Goal: Information Seeking & Learning: Learn about a topic

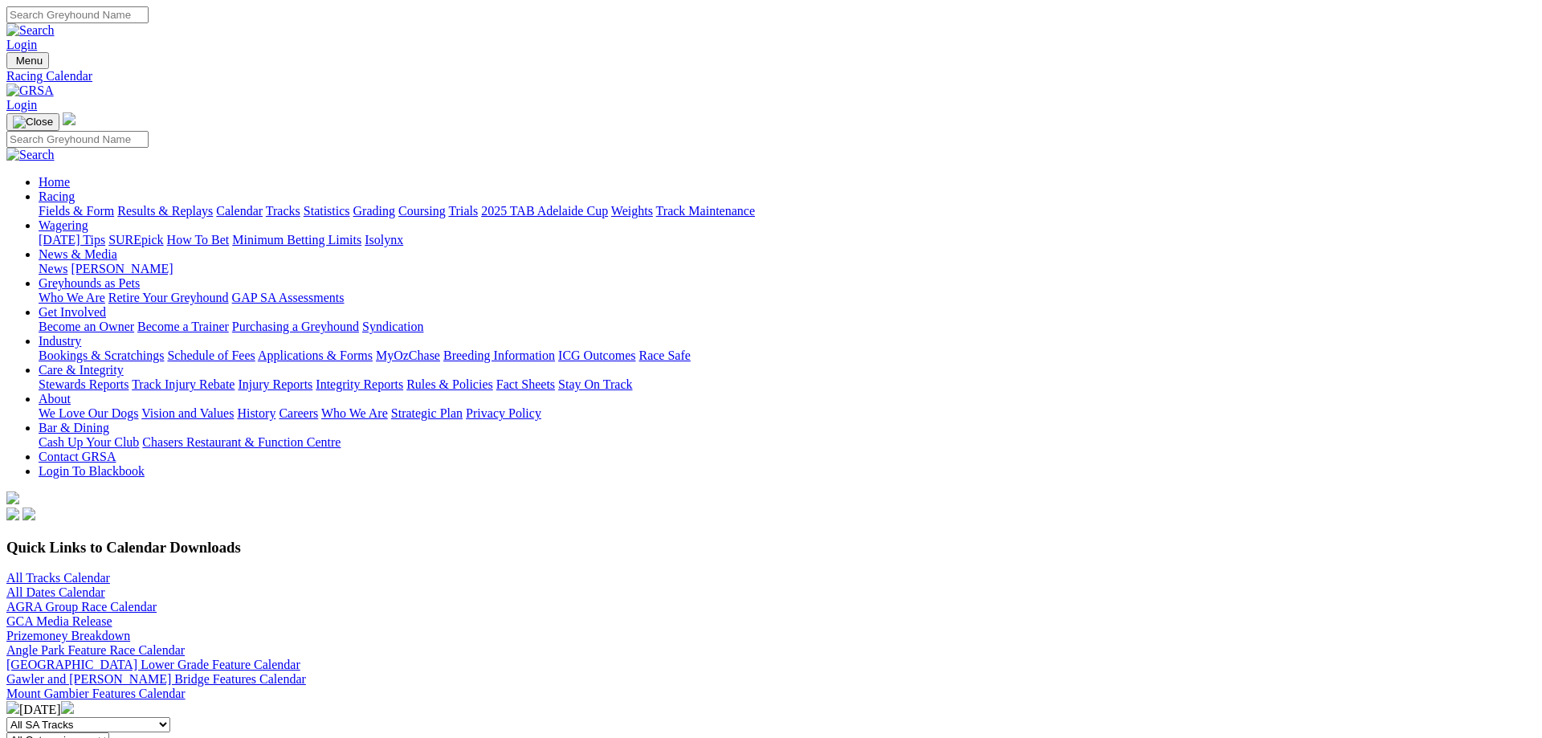
click at [110, 571] on link "All Tracks Calendar" at bounding box center [58, 578] width 104 height 14
click at [114, 204] on link "Fields & Form" at bounding box center [77, 211] width 76 height 14
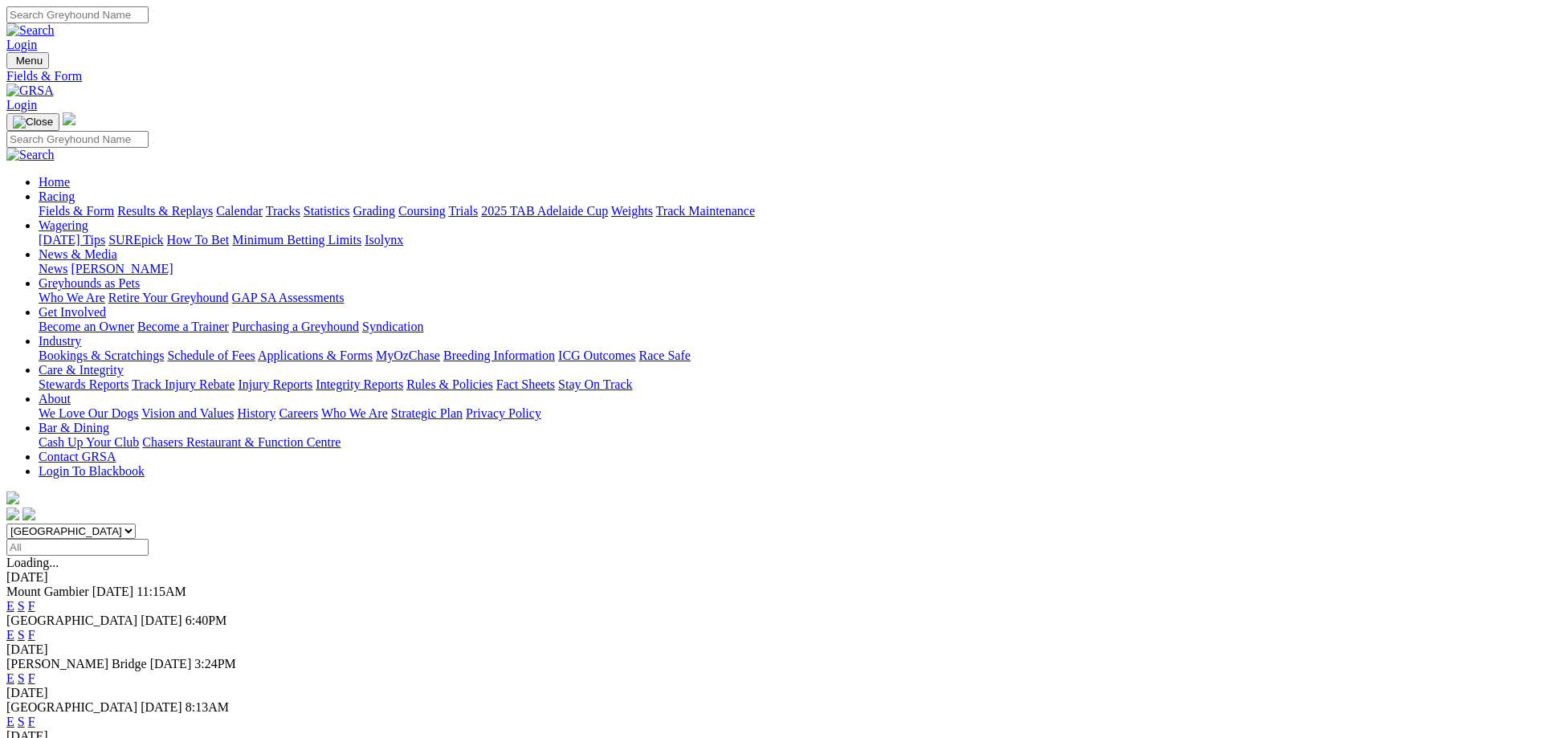
scroll to position [246, 0]
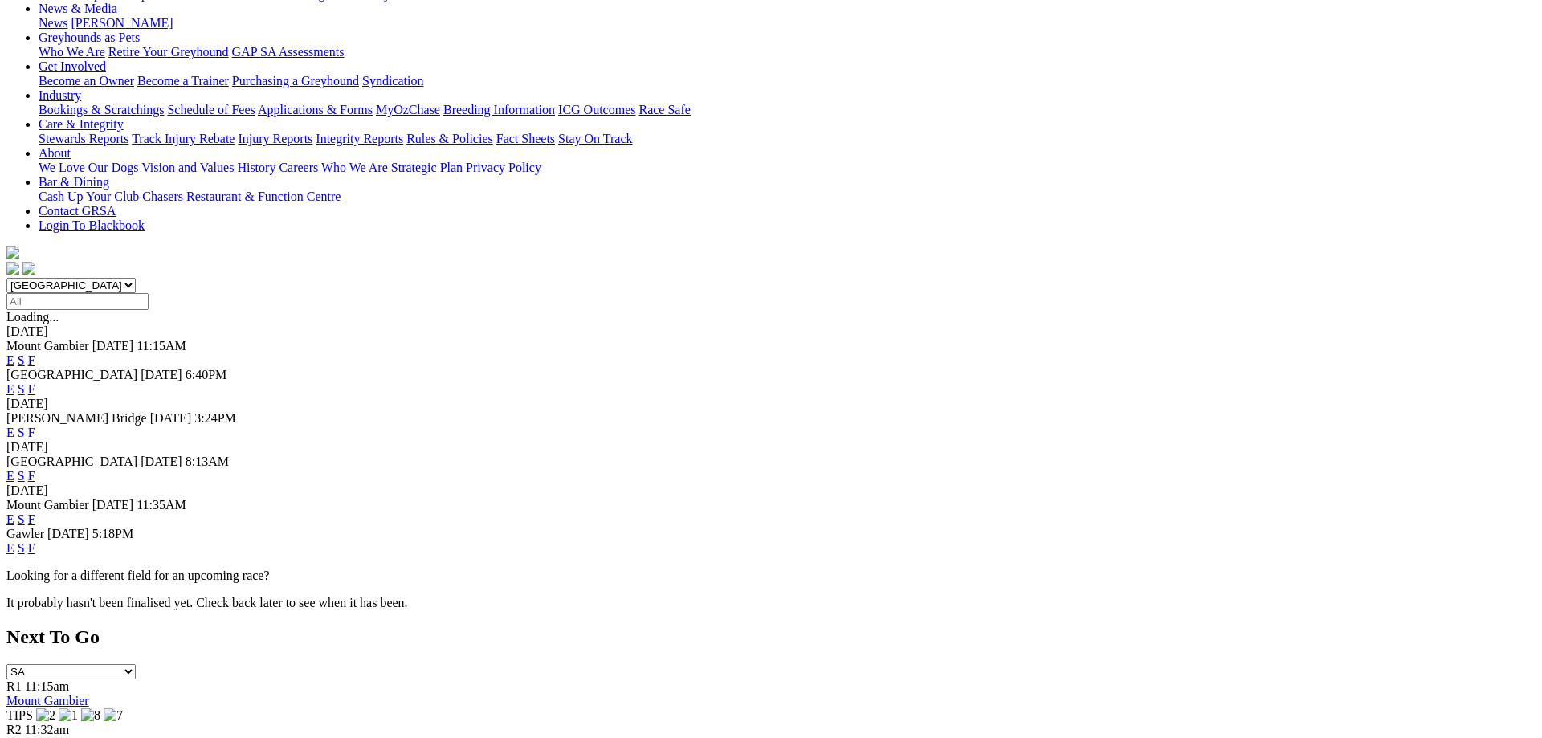
click at [35, 541] on link "F" at bounding box center [31, 548] width 7 height 14
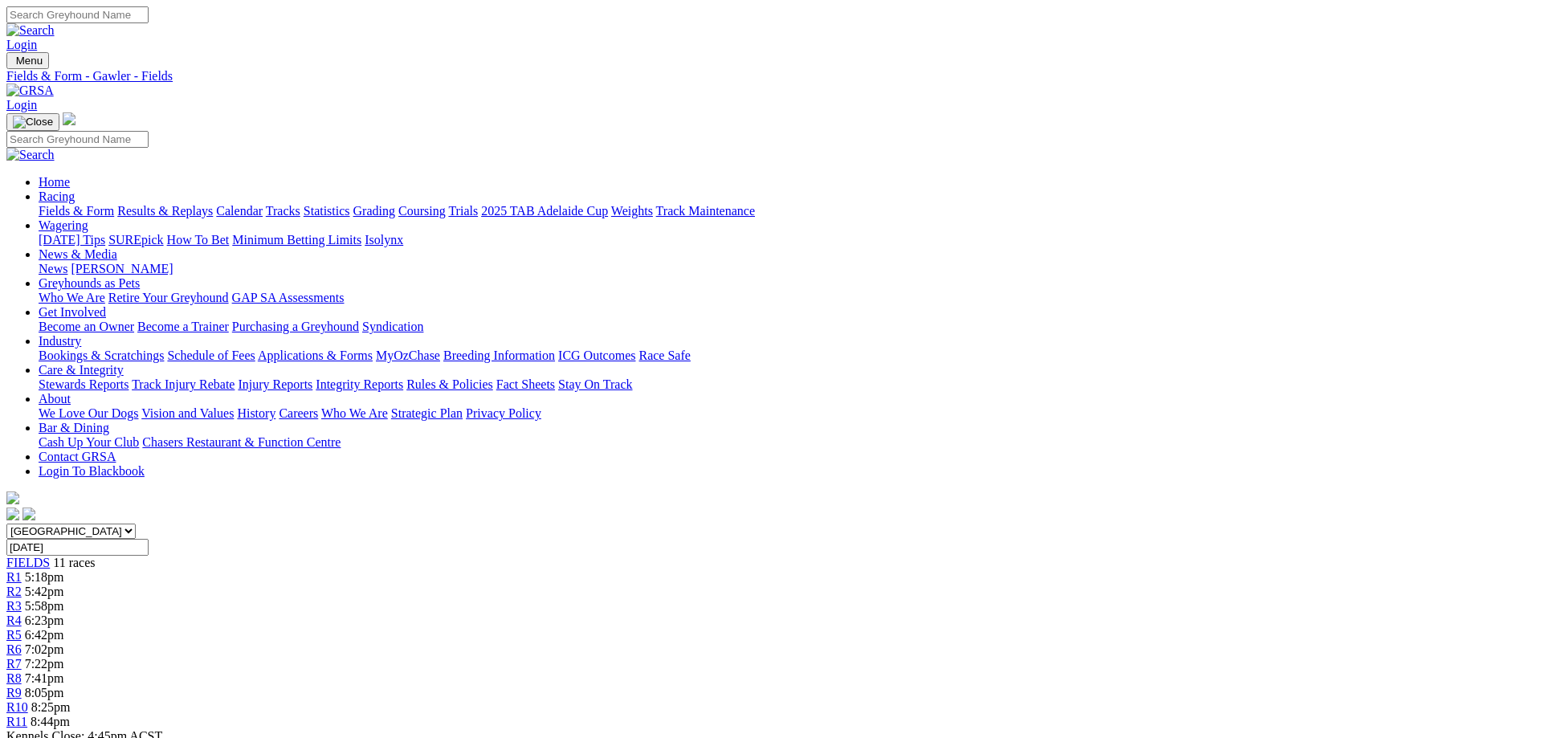
click at [114, 204] on link "Fields & Form" at bounding box center [77, 211] width 76 height 14
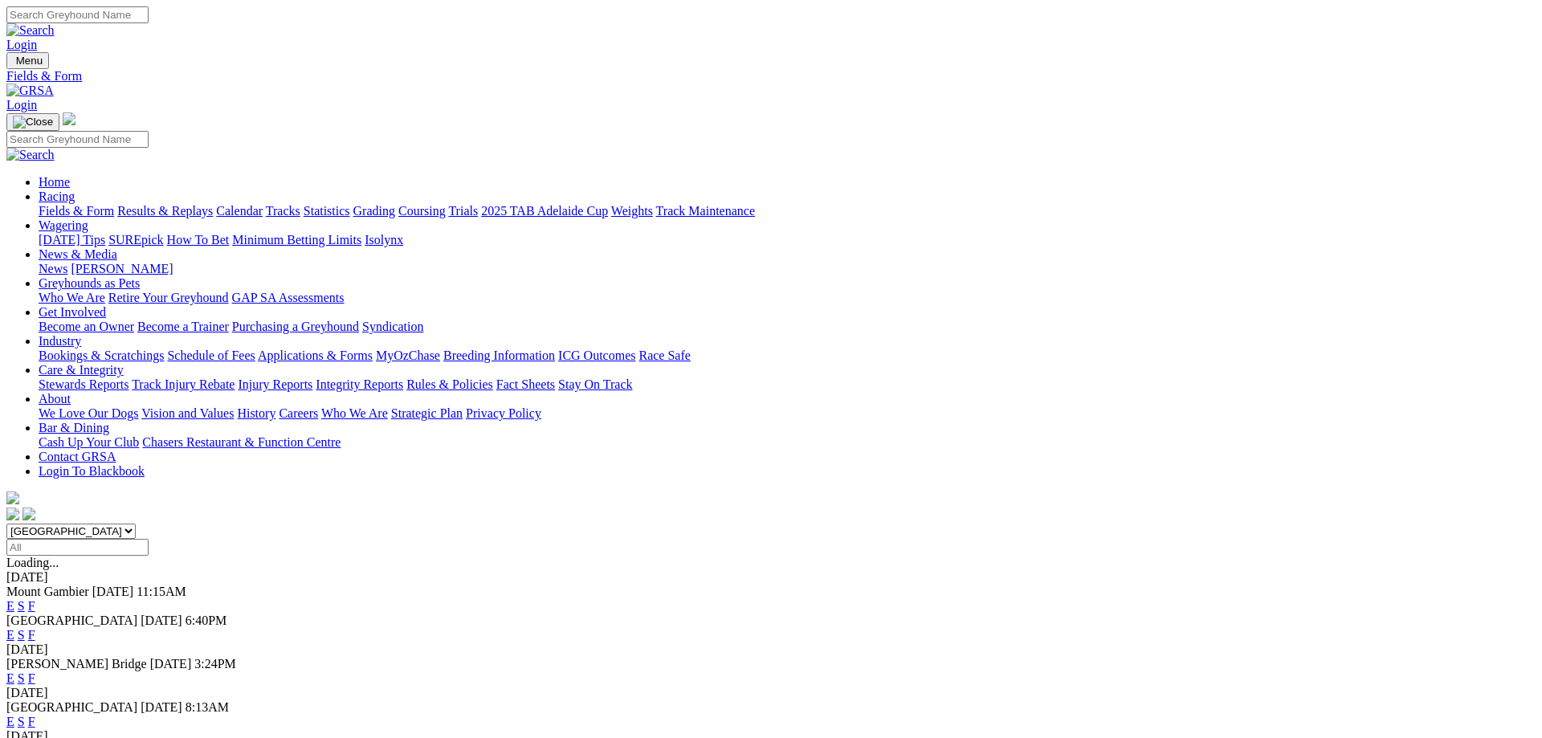
click at [35, 672] on link "F" at bounding box center [31, 679] width 7 height 14
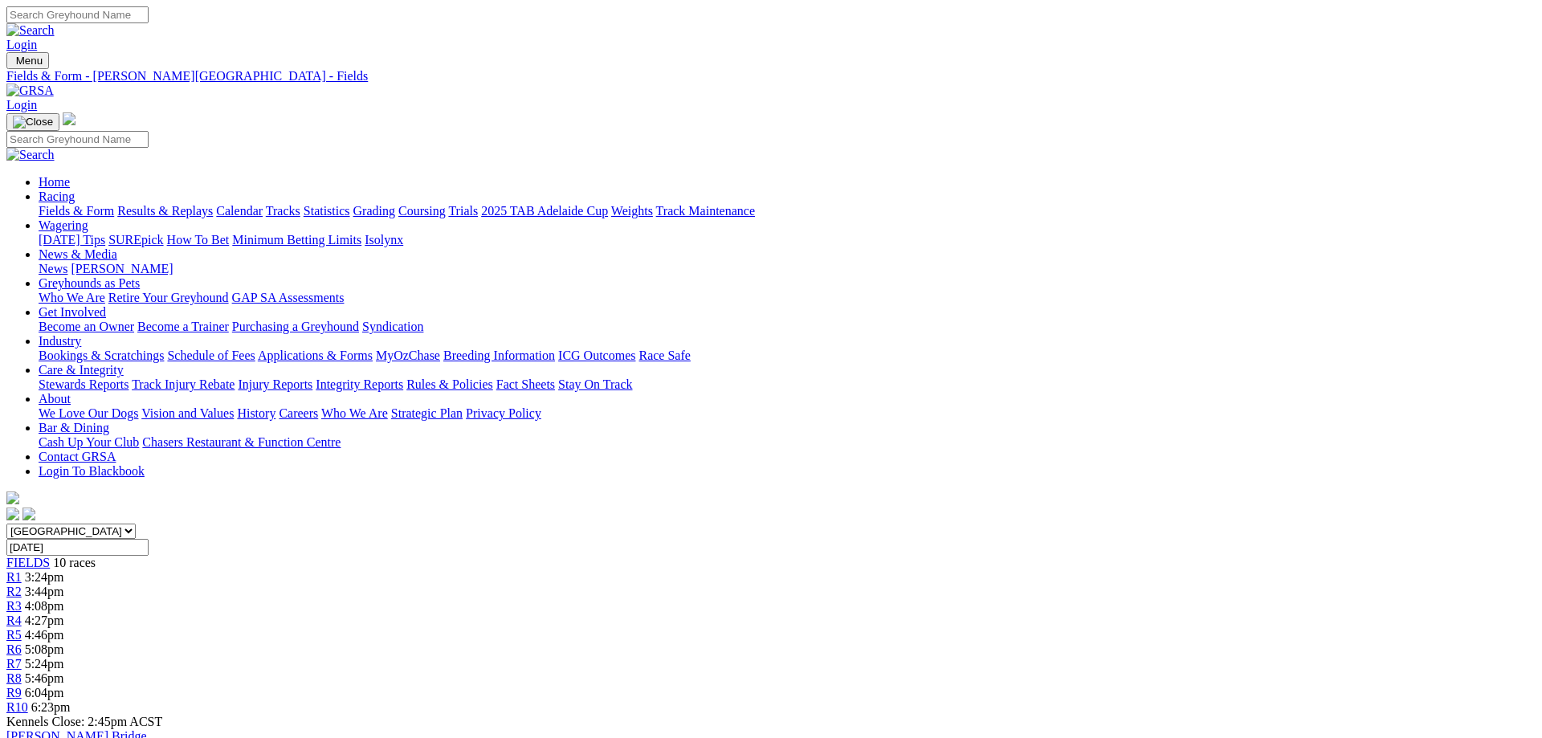
click at [114, 204] on link "Fields & Form" at bounding box center [77, 211] width 76 height 14
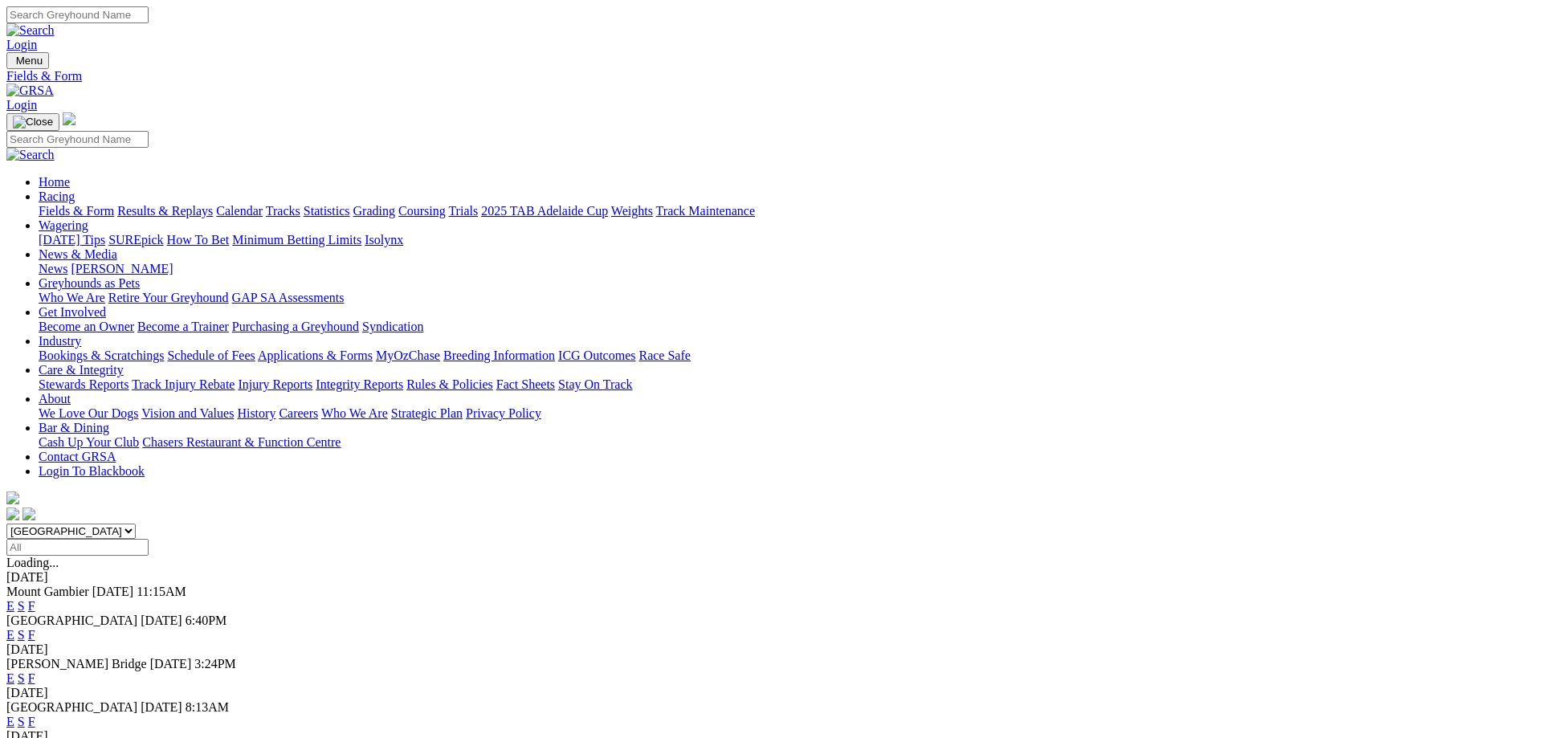
click at [263, 204] on link "Calendar" at bounding box center [239, 211] width 47 height 14
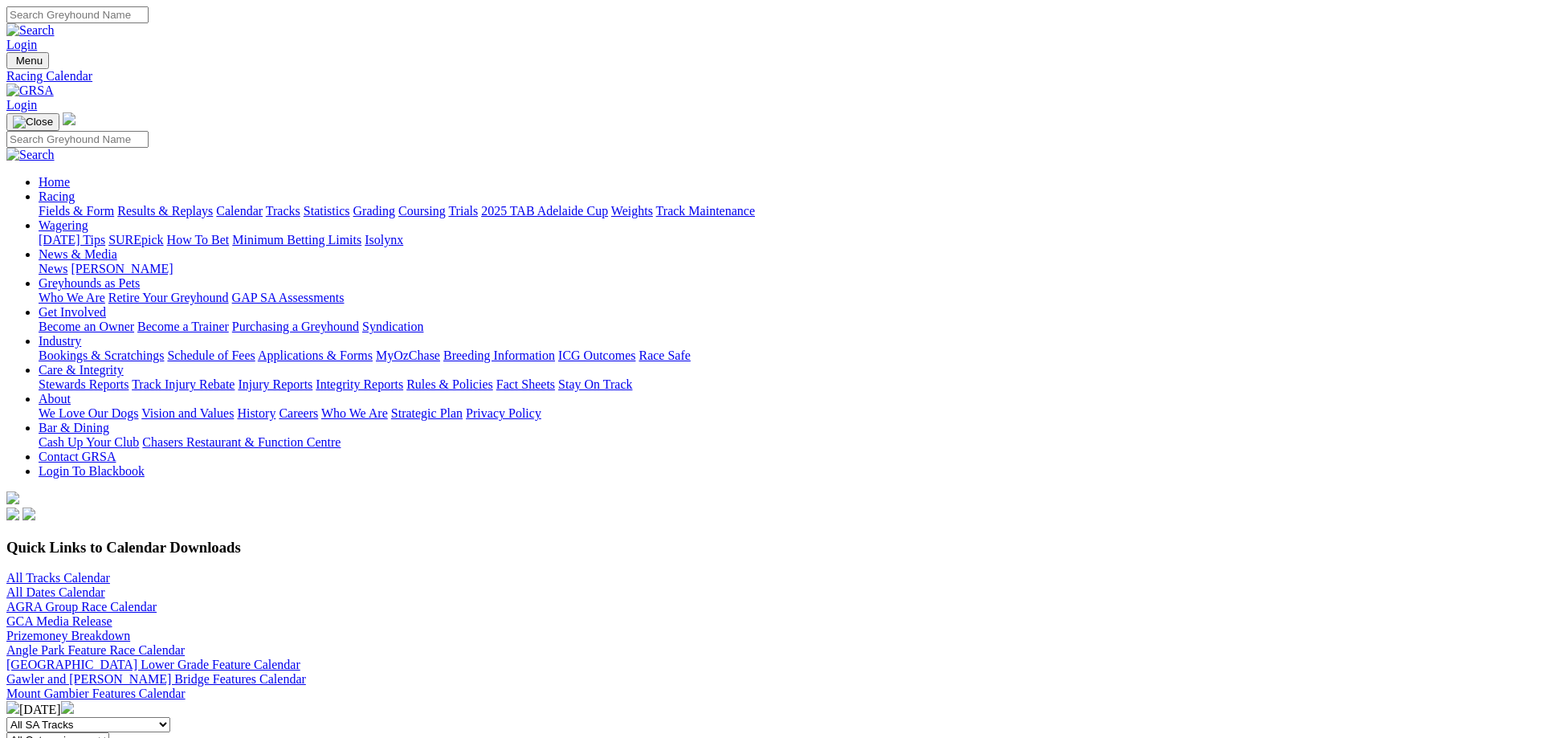
click at [110, 571] on link "All Tracks Calendar" at bounding box center [58, 578] width 104 height 14
click at [114, 204] on link "Fields & Form" at bounding box center [77, 211] width 76 height 14
